Goal: Use online tool/utility

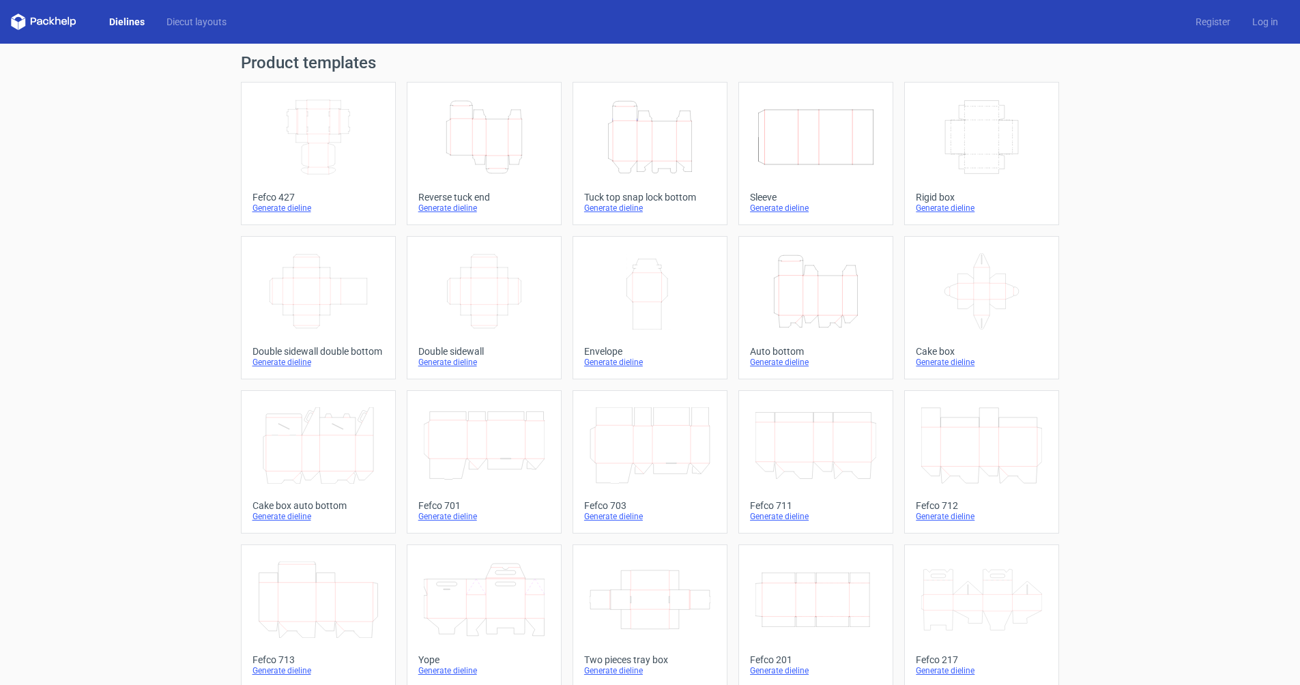
click at [482, 147] on icon "Height Depth Width" at bounding box center [484, 137] width 121 height 76
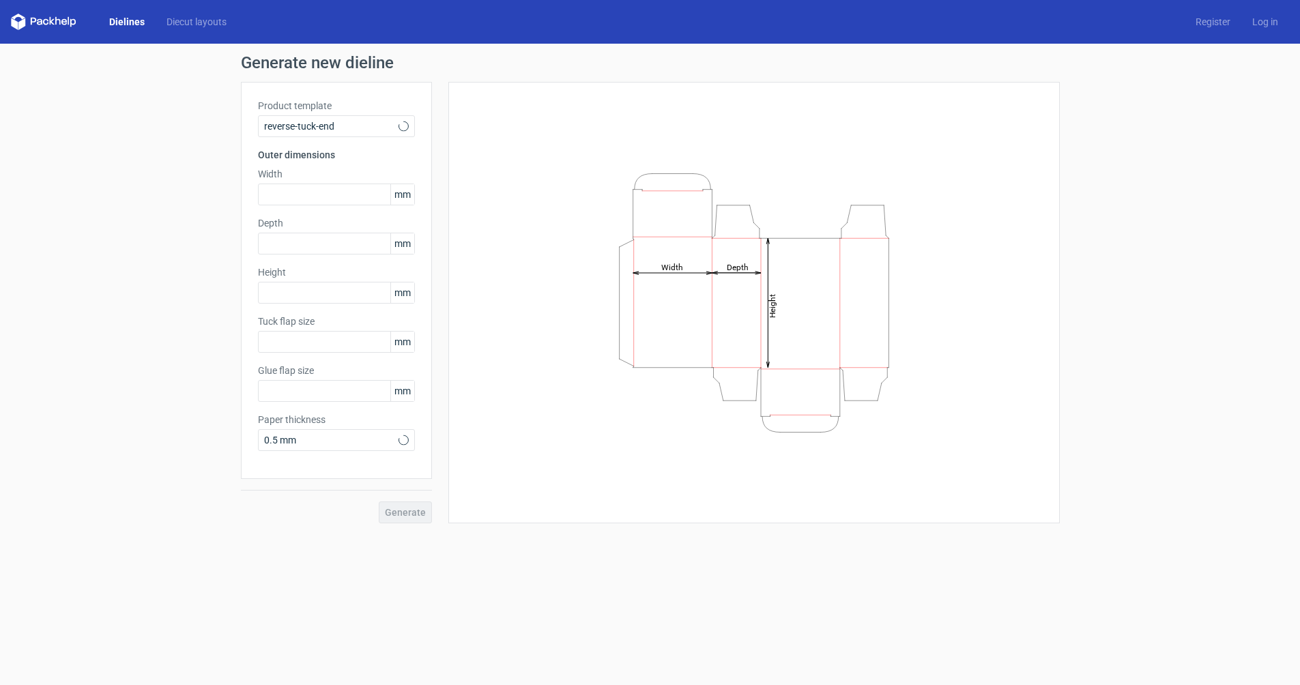
type input "15"
type input "10"
click at [304, 433] on span "0.5 mm" at bounding box center [331, 440] width 134 height 14
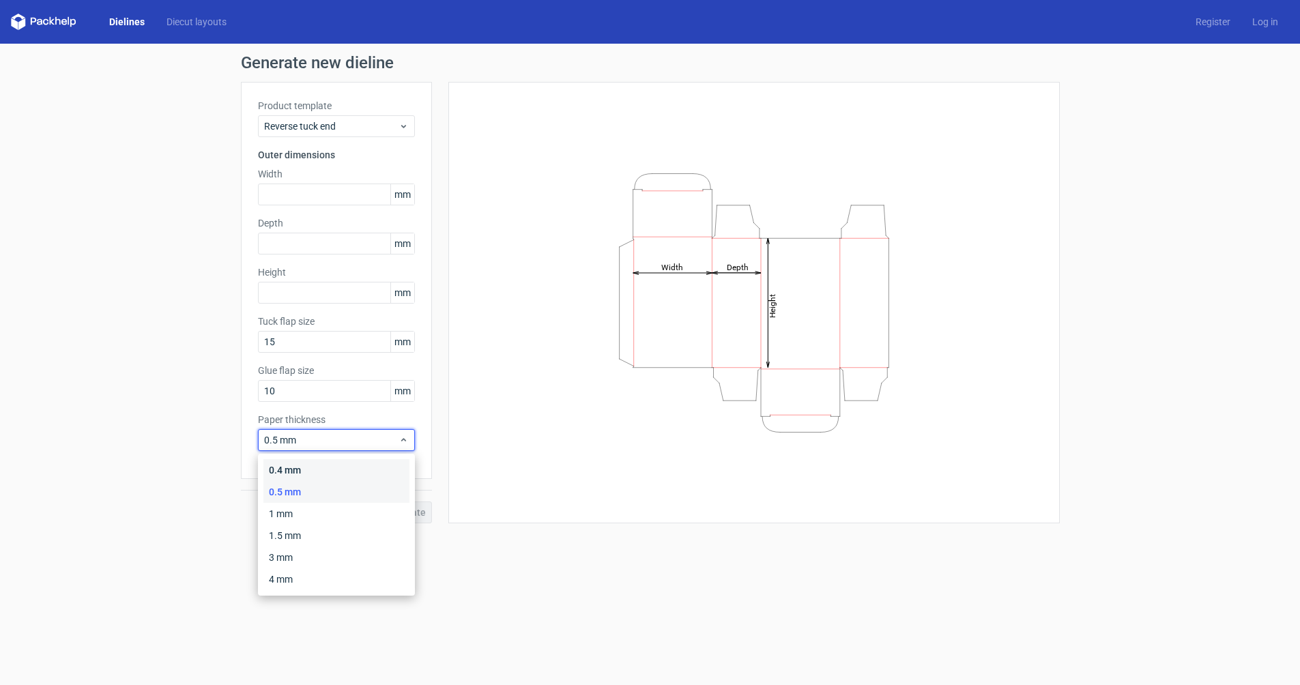
click at [280, 468] on div "0.4 mm" at bounding box center [336, 470] width 146 height 22
drag, startPoint x: 276, startPoint y: 438, endPoint x: 270, endPoint y: 448, distance: 11.9
click at [276, 438] on span "0.4 mm" at bounding box center [331, 440] width 134 height 14
click at [278, 442] on span "0.4 mm" at bounding box center [331, 440] width 134 height 14
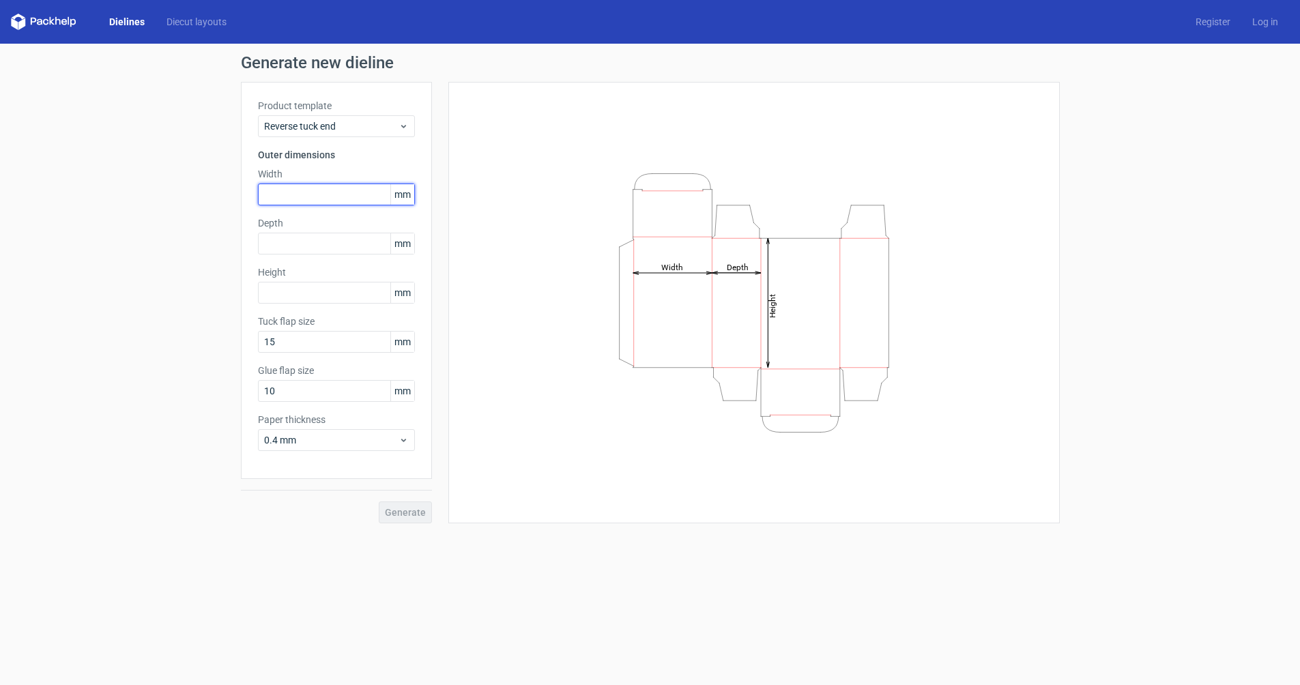
click at [300, 196] on input "text" at bounding box center [336, 195] width 157 height 22
type input "59"
drag, startPoint x: 280, startPoint y: 243, endPoint x: 226, endPoint y: 231, distance: 55.2
click at [226, 231] on div "Generate new dieline Product template Reverse tuck end Outer dimensions Width 5…" at bounding box center [650, 289] width 1300 height 491
type input "89"
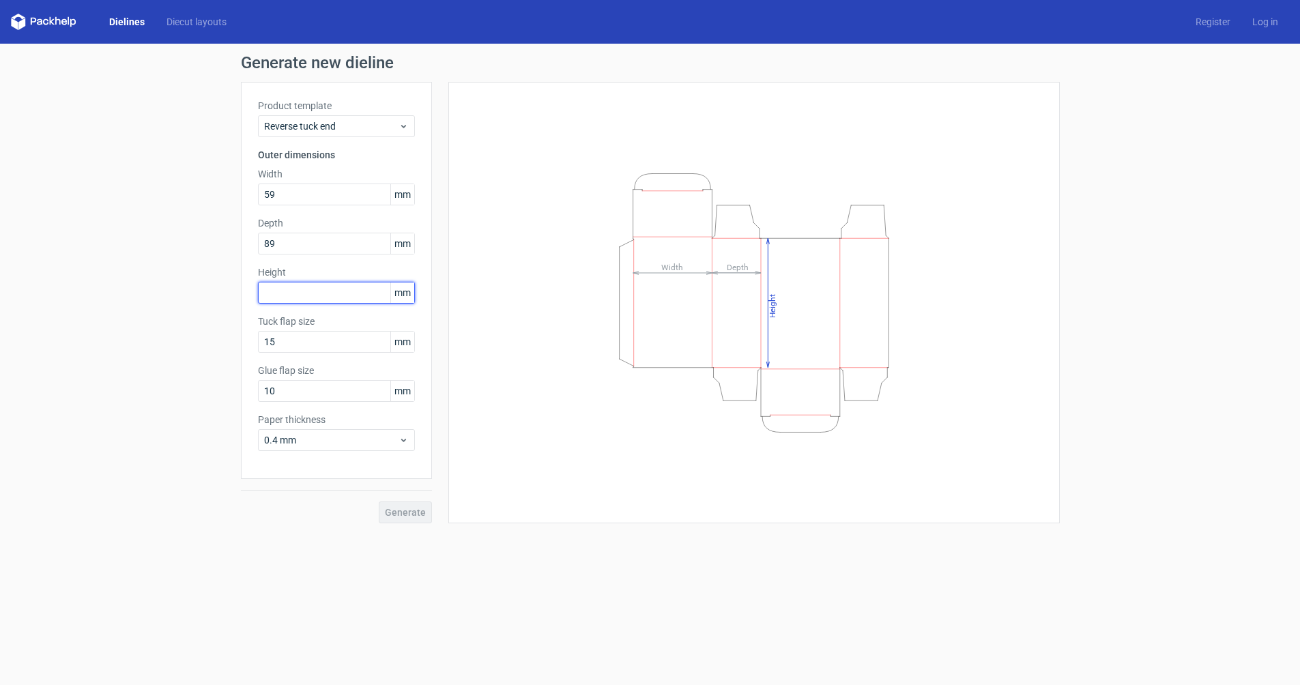
click at [283, 294] on input "text" at bounding box center [336, 293] width 157 height 22
type input "89"
drag, startPoint x: 294, startPoint y: 233, endPoint x: 199, endPoint y: 233, distance: 94.2
click at [199, 233] on div "Generate new dieline Product template Reverse tuck end Outer dimensions Width 5…" at bounding box center [650, 289] width 1300 height 491
drag, startPoint x: 285, startPoint y: 242, endPoint x: 194, endPoint y: 227, distance: 92.7
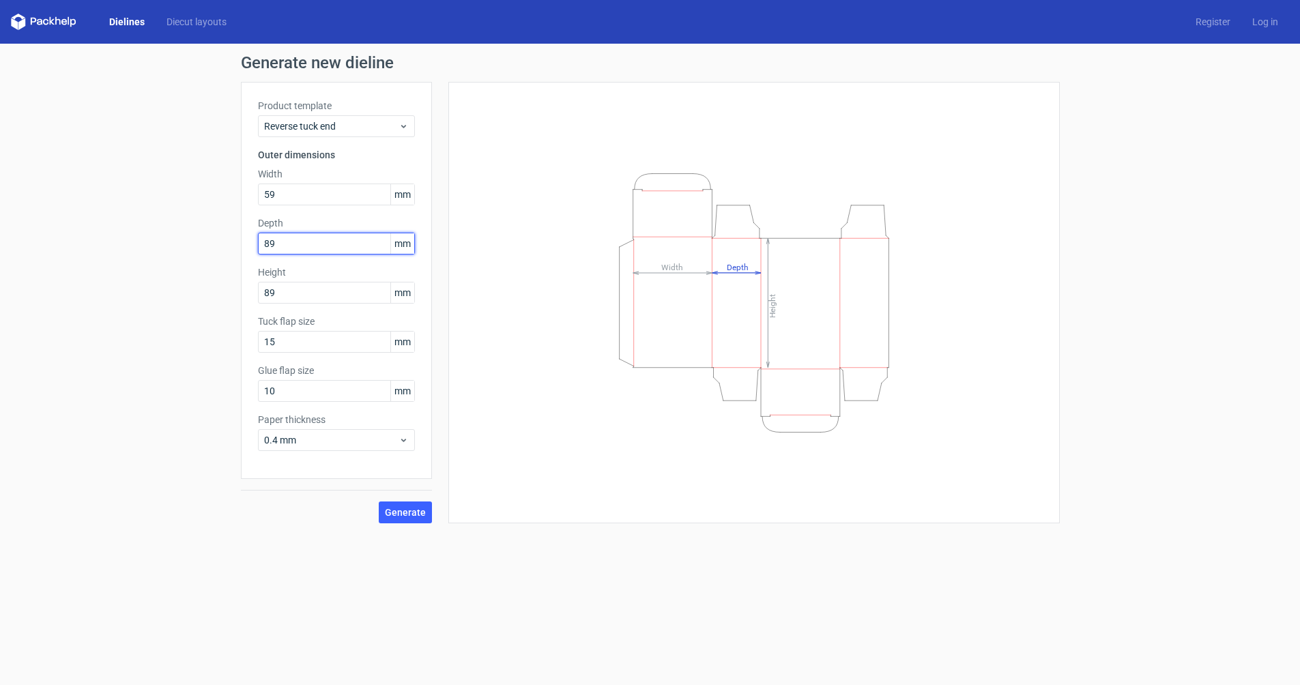
click at [194, 227] on div "Generate new dieline Product template Reverse tuck end Outer dimensions Width 5…" at bounding box center [650, 289] width 1300 height 491
type input "23"
click at [304, 195] on input "59" at bounding box center [336, 195] width 157 height 22
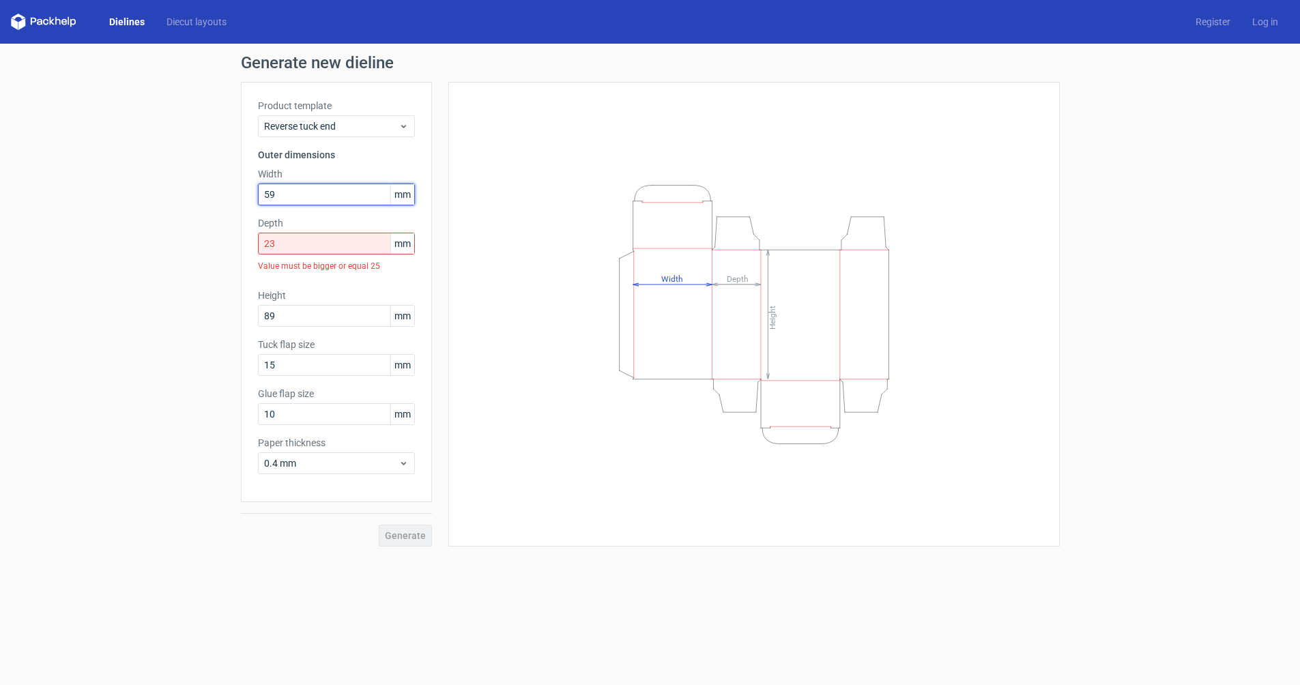
click at [294, 197] on input "59" at bounding box center [336, 195] width 157 height 22
type input "59"
click at [289, 242] on input "23" at bounding box center [336, 244] width 157 height 22
drag, startPoint x: 284, startPoint y: 244, endPoint x: 240, endPoint y: 240, distance: 44.5
click at [241, 240] on div "Product template Reverse tuck end Outer dimensions Width 59 mm Depth 23 mm Valu…" at bounding box center [336, 292] width 191 height 420
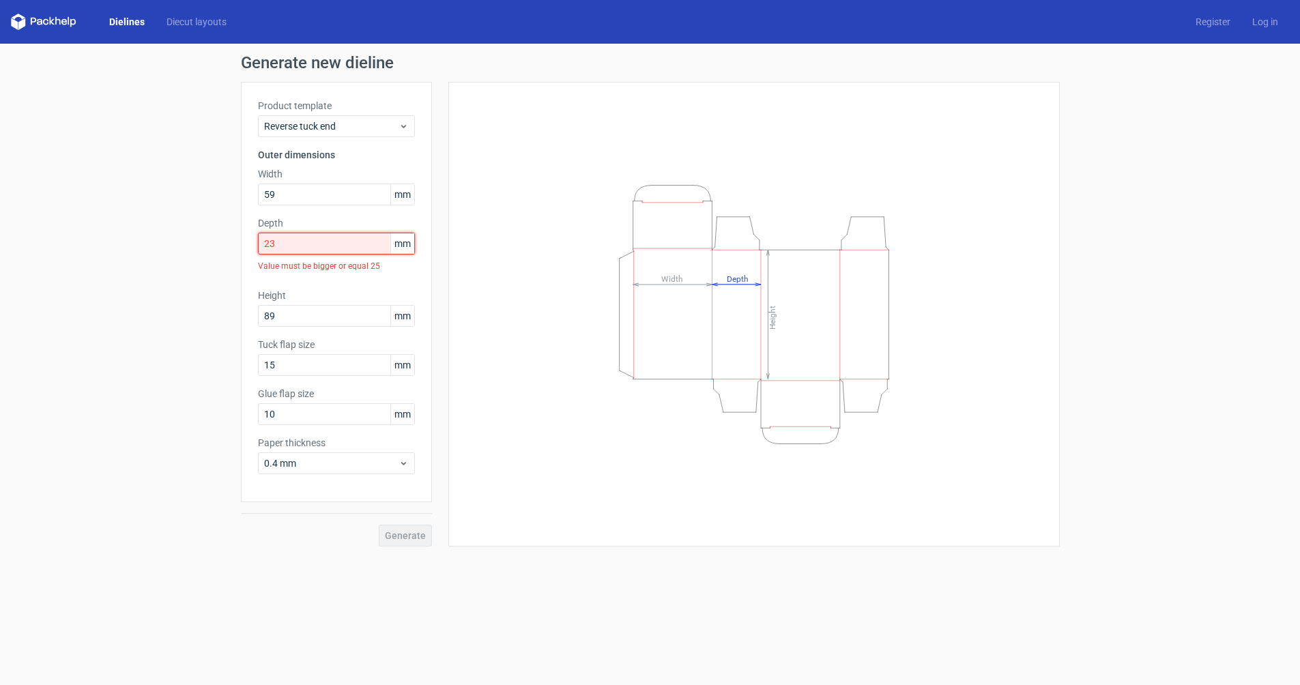
click at [287, 244] on input "23" at bounding box center [336, 244] width 157 height 22
click at [311, 466] on span "0.4 mm" at bounding box center [331, 464] width 134 height 14
click at [205, 398] on div "Generate new dieline Product template Reverse tuck end Outer dimensions Width 5…" at bounding box center [650, 301] width 1300 height 514
click at [289, 362] on input "15" at bounding box center [336, 365] width 157 height 22
drag, startPoint x: 297, startPoint y: 361, endPoint x: 246, endPoint y: 360, distance: 50.5
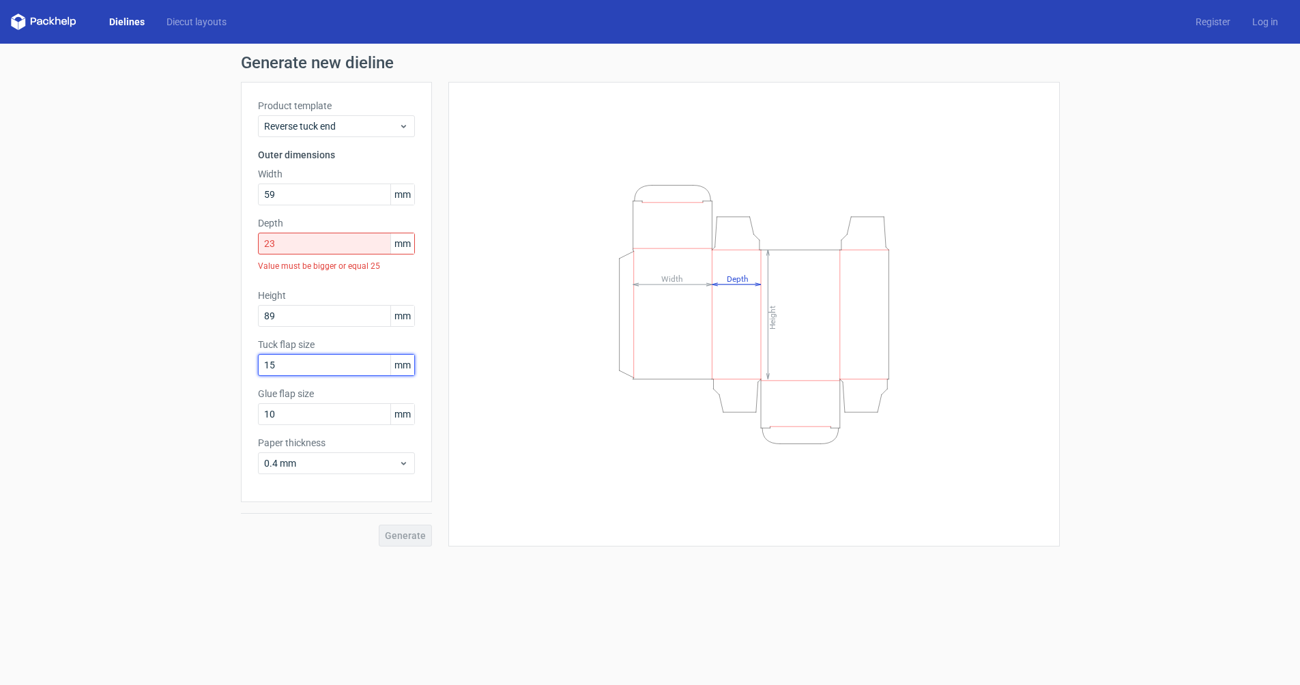
click at [246, 360] on div "Product template Reverse tuck end Outer dimensions Width 59 mm Depth 23 mm Valu…" at bounding box center [336, 292] width 191 height 420
type input "10"
click at [309, 249] on input "23" at bounding box center [336, 244] width 157 height 22
drag, startPoint x: 311, startPoint y: 246, endPoint x: 218, endPoint y: 237, distance: 92.6
click at [218, 237] on div "Generate new dieline Product template Reverse tuck end Outer dimensions Width 5…" at bounding box center [650, 301] width 1300 height 514
